Goal: Information Seeking & Learning: Learn about a topic

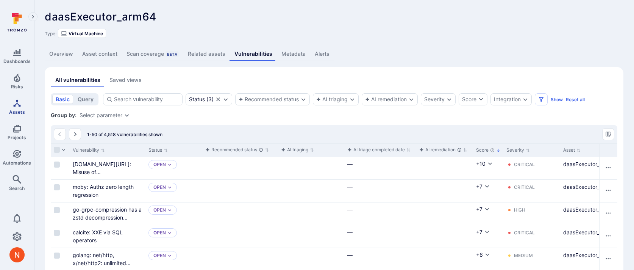
click at [16, 104] on icon "Assets" at bounding box center [17, 102] width 9 height 9
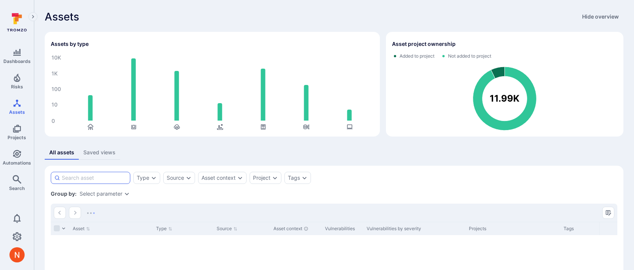
click at [117, 176] on input at bounding box center [94, 178] width 65 height 8
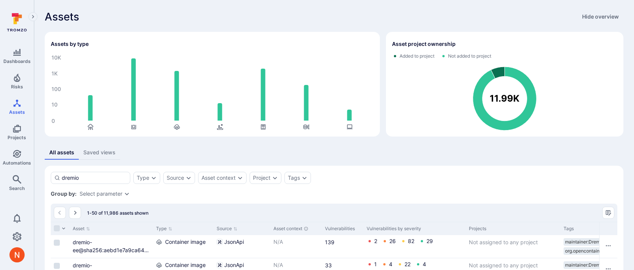
type input "dremio"
click at [144, 173] on div "Type" at bounding box center [146, 178] width 27 height 12
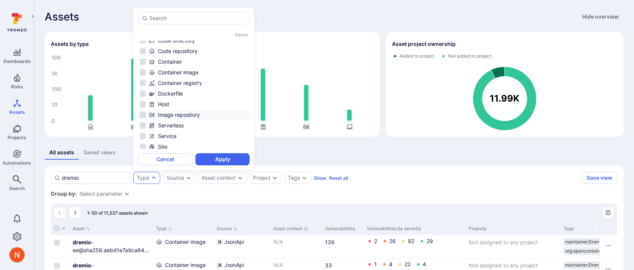
scroll to position [60, 0]
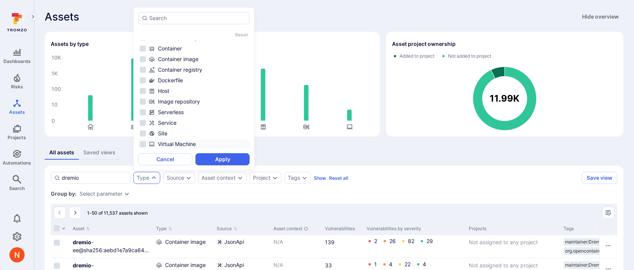
click at [180, 143] on div "Virtual Machine" at bounding box center [198, 144] width 99 height 8
click at [219, 157] on button "Apply" at bounding box center [222, 159] width 54 height 12
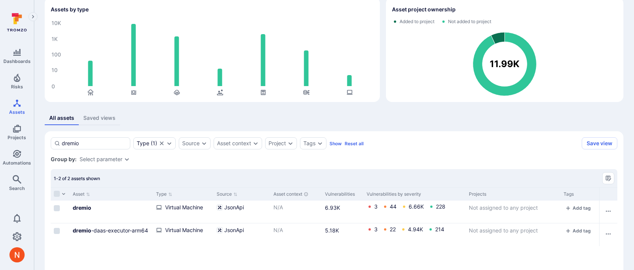
scroll to position [82, 0]
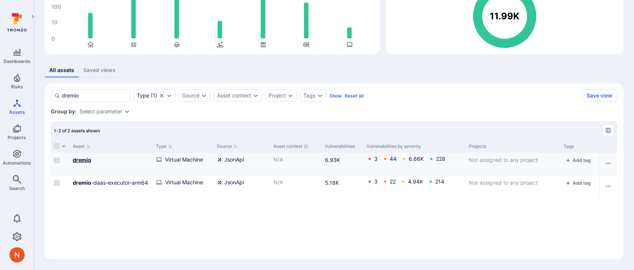
click at [77, 159] on b "dremio" at bounding box center [82, 159] width 19 height 6
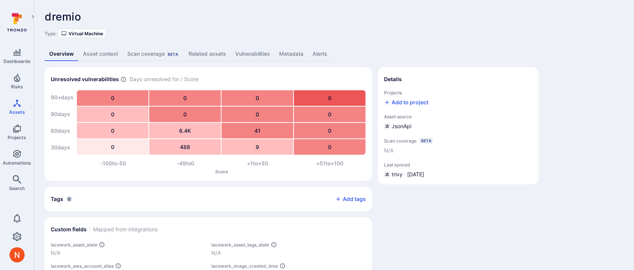
click at [255, 46] on div "dremio ... Show more Type: Virtual Machine Overview Asset context Scan coverage…" at bounding box center [334, 158] width 600 height 317
click at [248, 55] on link "Vulnerabilities" at bounding box center [253, 54] width 44 height 14
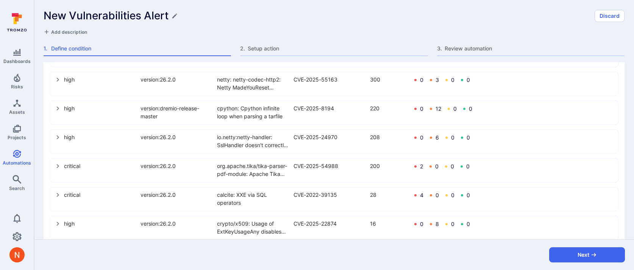
scroll to position [522, 0]
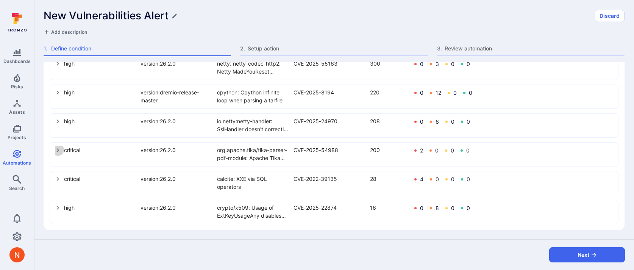
click at [57, 147] on icon "select group" at bounding box center [58, 150] width 6 height 6
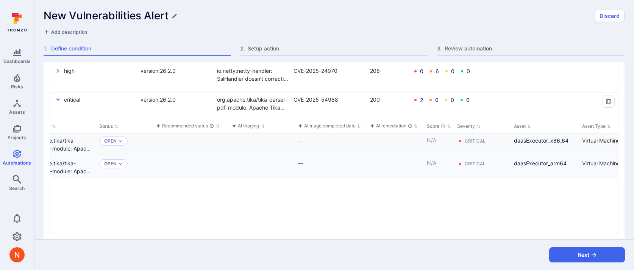
scroll to position [0, 0]
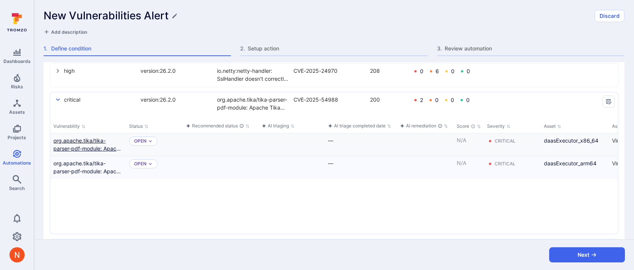
click at [69, 143] on link "org.apache.tika/tika-parser-pdf-module: Apache Tika PDF parser module: XXE vuln…" at bounding box center [88, 144] width 70 height 16
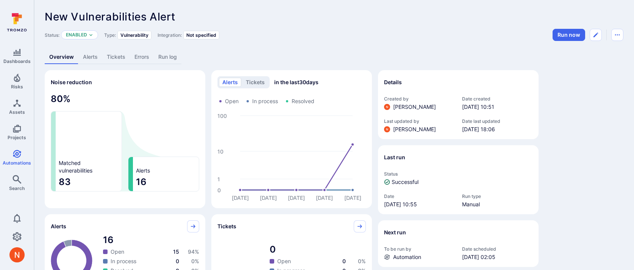
click at [95, 57] on link "Alerts" at bounding box center [90, 57] width 24 height 14
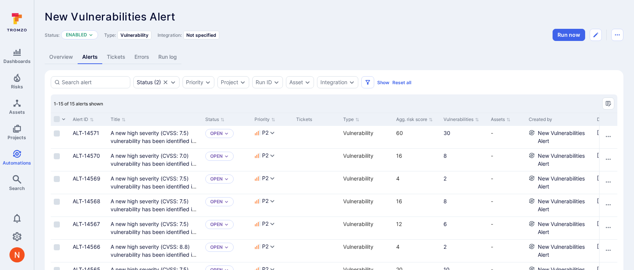
click at [172, 55] on link "Run log" at bounding box center [168, 57] width 28 height 14
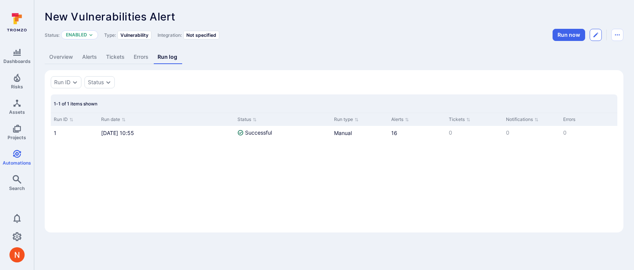
click at [599, 32] on icon "Edit automation" at bounding box center [596, 35] width 6 height 6
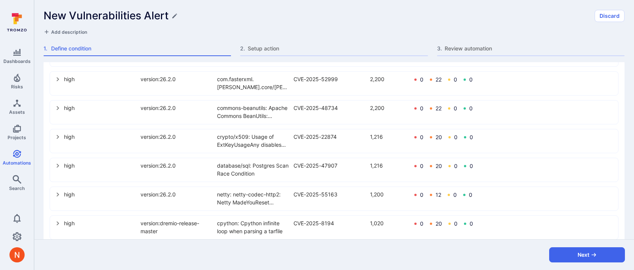
scroll to position [327, 0]
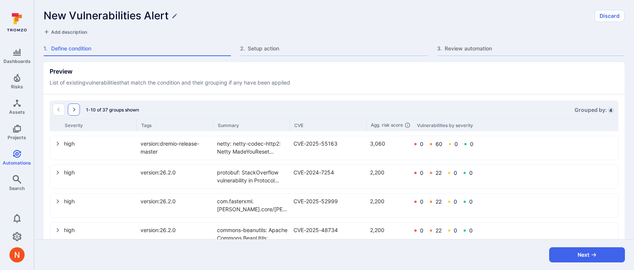
click at [75, 105] on button "Go to the next page" at bounding box center [74, 109] width 12 height 12
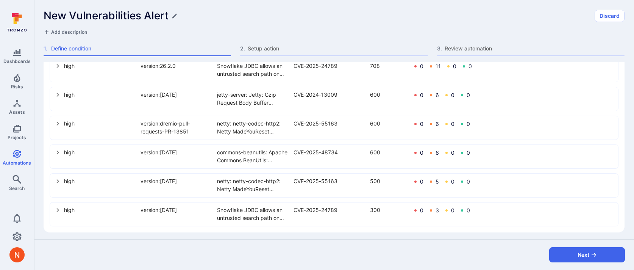
scroll to position [522, 0]
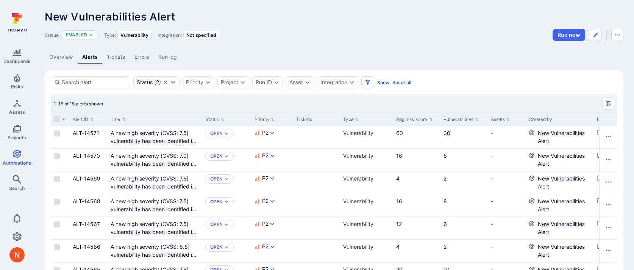
click at [63, 57] on link "Overview" at bounding box center [61, 57] width 33 height 14
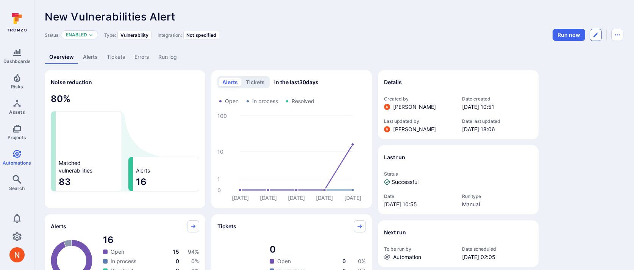
click at [595, 37] on icon "Edit automation" at bounding box center [596, 35] width 6 height 6
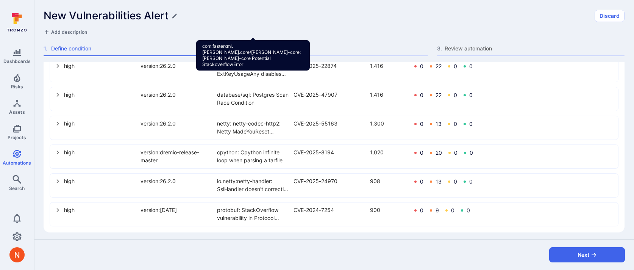
scroll to position [522, 0]
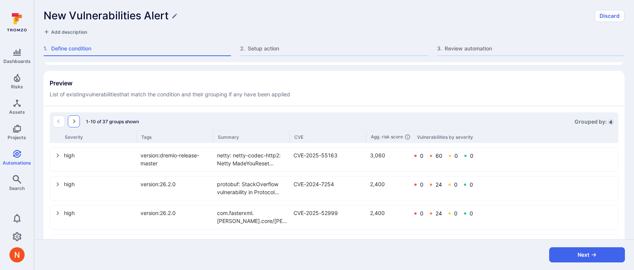
click at [73, 125] on button "Go to the next page" at bounding box center [74, 121] width 12 height 12
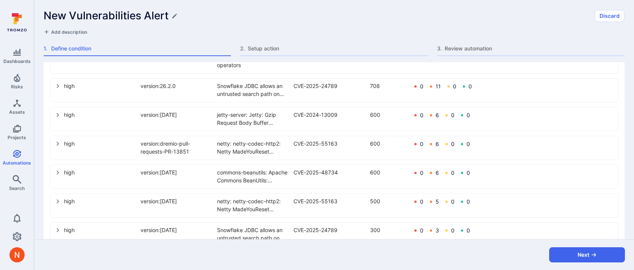
scroll to position [502, 0]
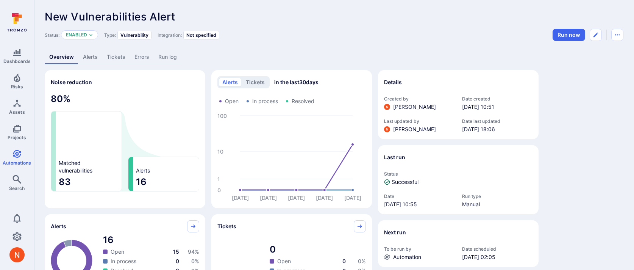
click at [89, 56] on link "Alerts" at bounding box center [90, 57] width 24 height 14
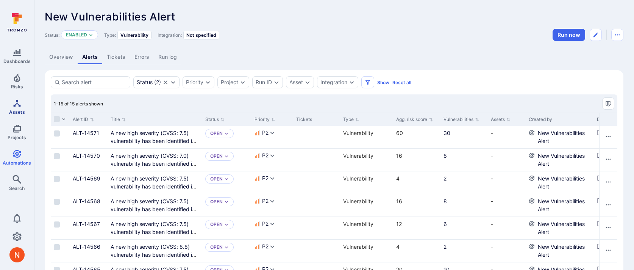
click at [24, 109] on span "Assets" at bounding box center [17, 112] width 16 height 6
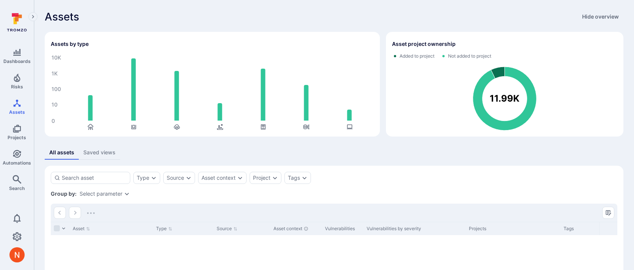
click at [106, 170] on section "Type Source Asset context Project Tags Save view Group by: Select parameter Ass…" at bounding box center [334, 261] width 579 height 191
click at [105, 173] on div at bounding box center [91, 178] width 80 height 12
click at [105, 174] on input at bounding box center [94, 178] width 65 height 8
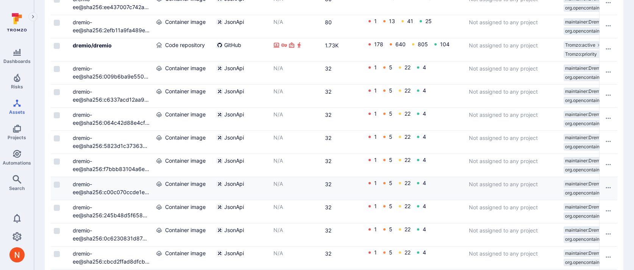
scroll to position [600, 0]
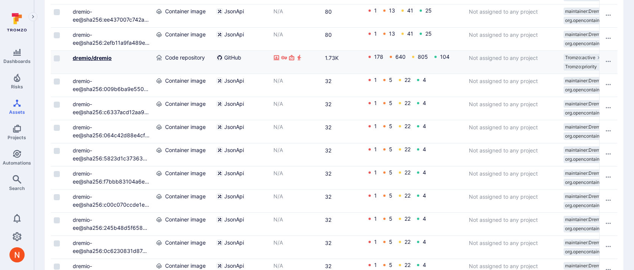
type input "dremio/dremio"
click at [106, 58] on b "dremio/dremio" at bounding box center [92, 58] width 39 height 6
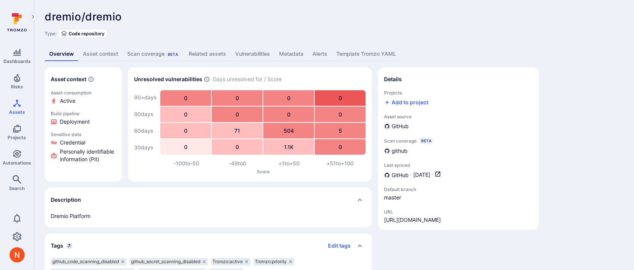
click at [247, 52] on link "Vulnerabilities" at bounding box center [253, 54] width 44 height 14
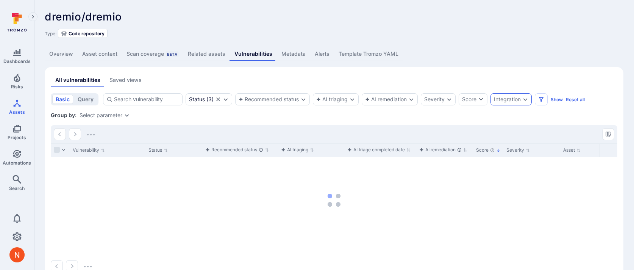
click at [519, 103] on div "Integration" at bounding box center [511, 99] width 41 height 12
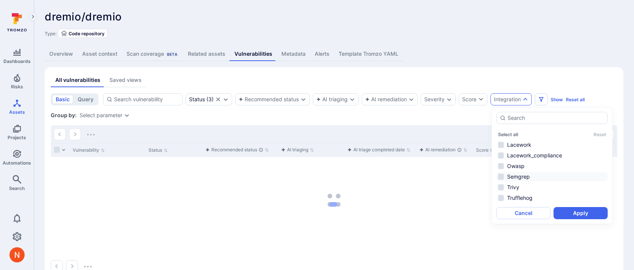
click at [514, 178] on li "Semgrep" at bounding box center [552, 176] width 111 height 9
click at [566, 217] on button "Apply" at bounding box center [581, 213] width 54 height 12
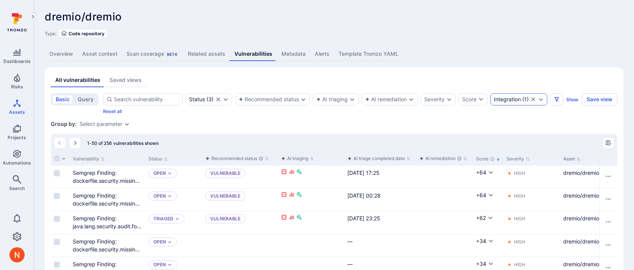
click at [509, 98] on div "Integration" at bounding box center [507, 99] width 27 height 6
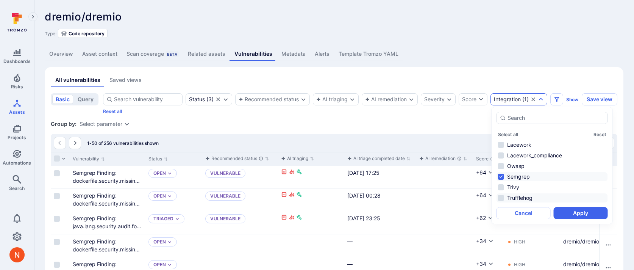
click at [508, 196] on li "Trufflehog" at bounding box center [552, 197] width 111 height 9
click at [519, 181] on ul "Lacework Lacework_compliance Owasp Semgrep Trivy Trufflehog" at bounding box center [552, 171] width 111 height 62
click at [520, 179] on li "Semgrep" at bounding box center [552, 176] width 111 height 9
click at [569, 213] on button "Apply" at bounding box center [581, 213] width 54 height 12
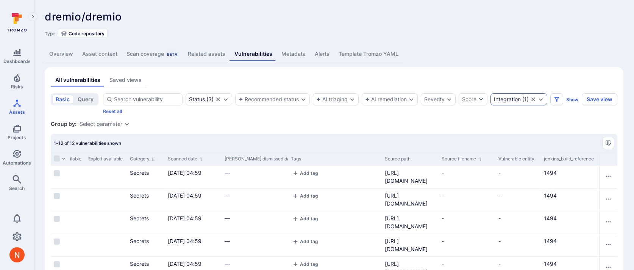
click at [516, 97] on div "Integration" at bounding box center [507, 99] width 27 height 6
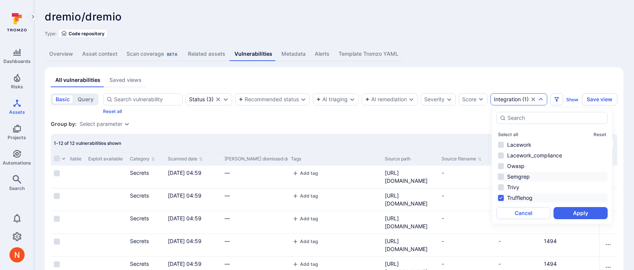
click at [511, 178] on li "Semgrep" at bounding box center [552, 176] width 111 height 9
click at [514, 201] on li "Trufflehog" at bounding box center [552, 197] width 111 height 9
click at [589, 210] on button "Apply" at bounding box center [581, 213] width 54 height 12
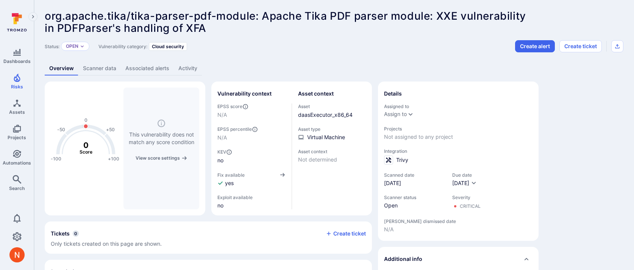
scroll to position [1, 0]
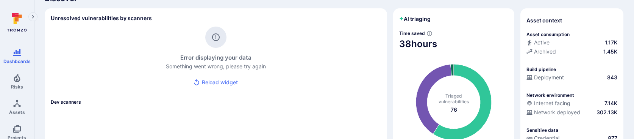
scroll to position [42, 0]
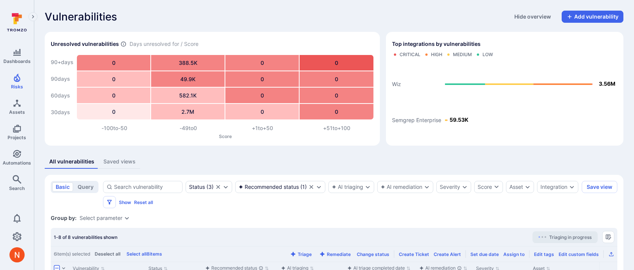
scroll to position [204, 0]
